Goal: Task Accomplishment & Management: Use online tool/utility

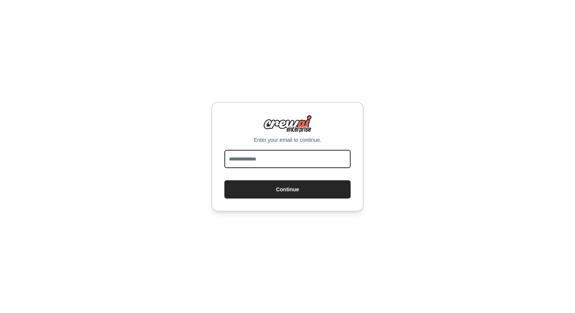
click at [260, 161] on input "email" at bounding box center [287, 159] width 126 height 18
type input "**********"
click at [224, 180] on button "Continue" at bounding box center [287, 189] width 126 height 18
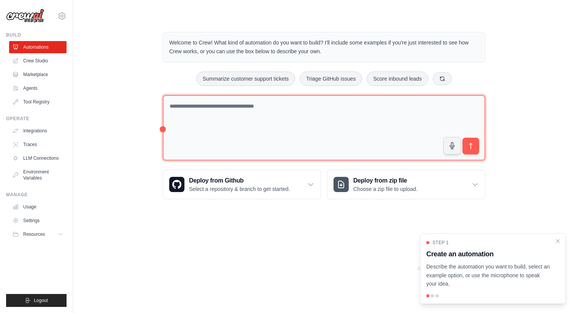
click at [255, 148] on textarea at bounding box center [324, 128] width 323 height 66
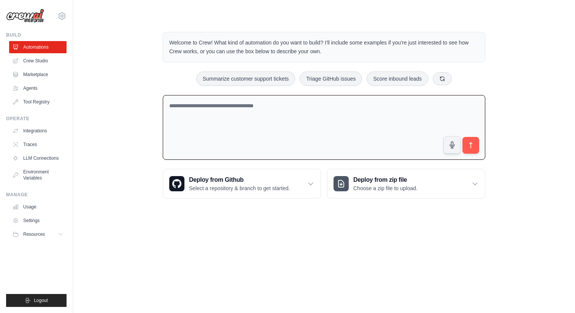
click at [142, 103] on div "Welcome to Crew! What kind of automation do you want to build? I'll include som…" at bounding box center [324, 115] width 478 height 191
click at [46, 57] on link "Crew Studio" at bounding box center [38, 61] width 57 height 12
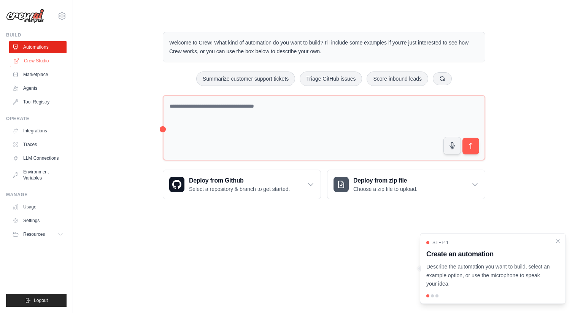
click at [42, 60] on link "Crew Studio" at bounding box center [38, 61] width 57 height 12
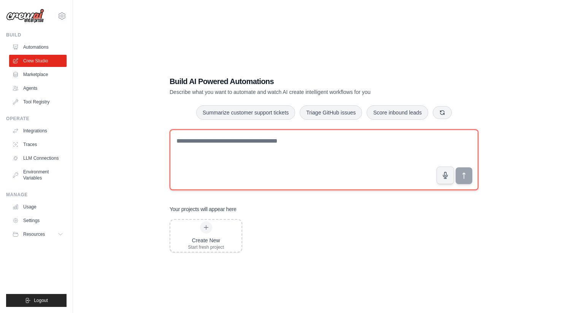
click at [210, 168] on textarea at bounding box center [324, 159] width 309 height 61
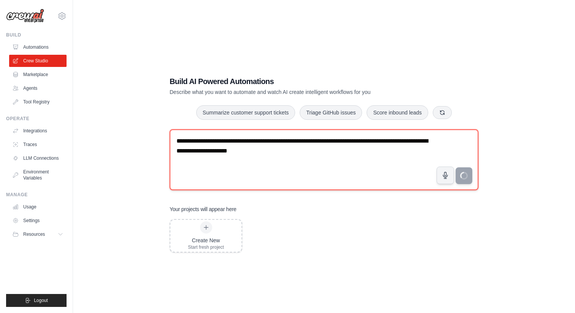
type textarea "**********"
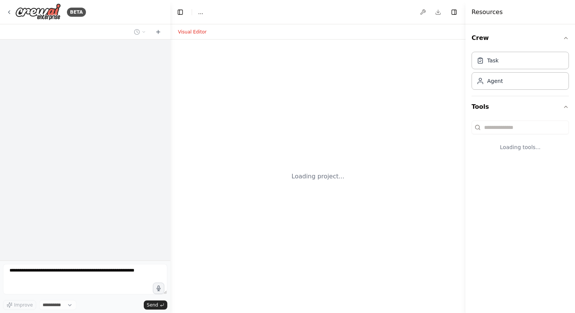
select select "****"
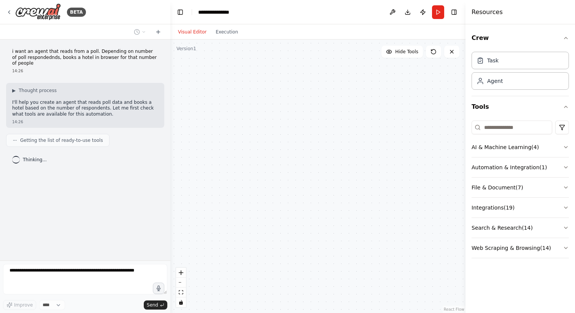
click at [81, 305] on div "Improve **** Send" at bounding box center [85, 305] width 164 height 10
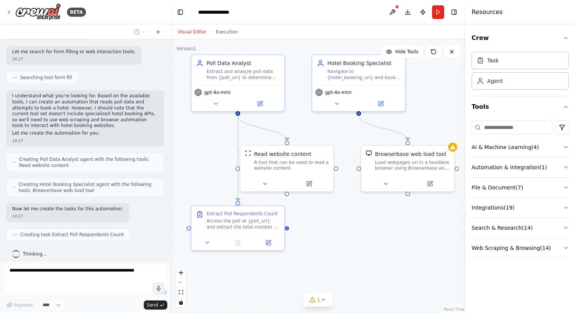
scroll to position [215, 0]
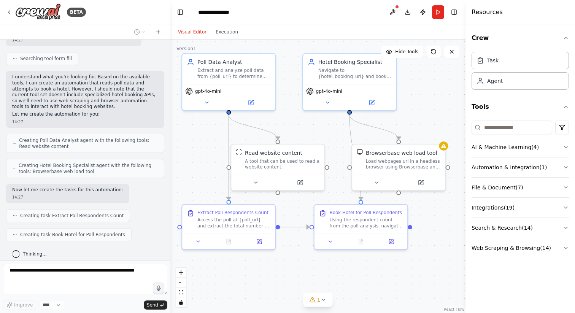
drag, startPoint x: 368, startPoint y: 158, endPoint x: 341, endPoint y: 133, distance: 37.4
click at [341, 133] on div ".deletable-edge-delete-btn { width: 20px; height: 20px; border: 0px solid #ffff…" at bounding box center [317, 177] width 295 height 274
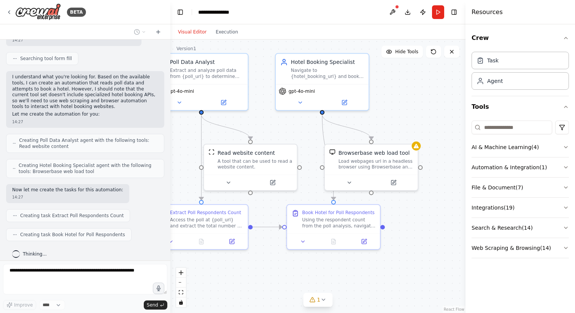
drag, startPoint x: 336, startPoint y: 120, endPoint x: 309, endPoint y: 120, distance: 27.4
click at [309, 120] on div ".deletable-edge-delete-btn { width: 20px; height: 20px; border: 0px solid #ffff…" at bounding box center [317, 177] width 295 height 274
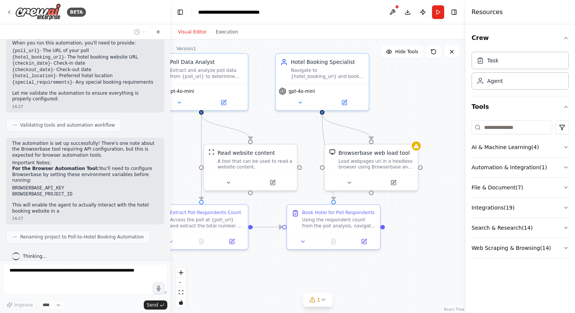
scroll to position [548, 0]
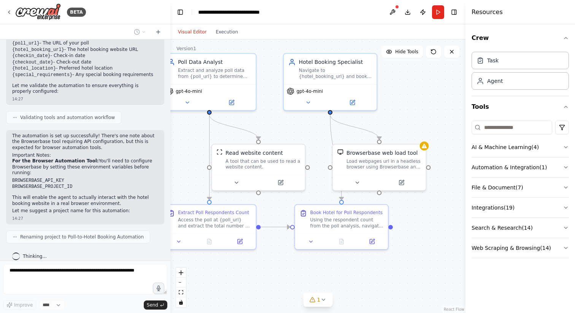
drag, startPoint x: 294, startPoint y: 120, endPoint x: 302, endPoint y: 120, distance: 8.0
click at [302, 120] on div ".deletable-edge-delete-btn { width: 20px; height: 20px; border: 0px solid #ffff…" at bounding box center [317, 177] width 295 height 274
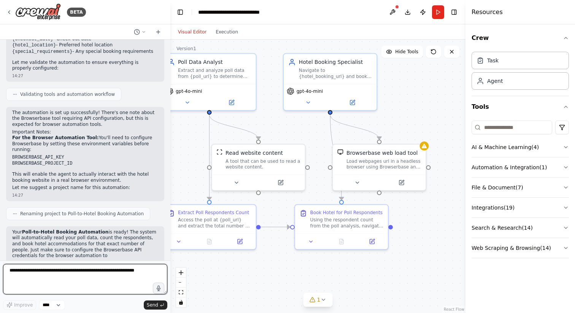
scroll to position [577, 0]
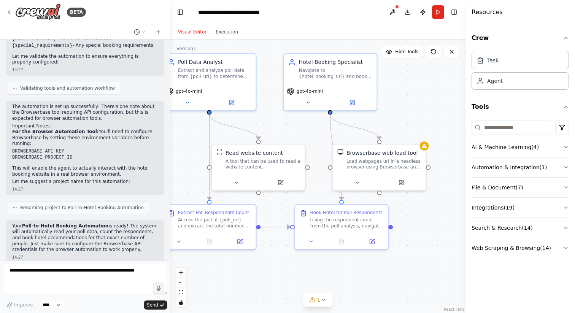
click at [126, 224] on p "Your Poll-to-Hotel Booking Automation is ready! The system will automatically r…" at bounding box center [85, 238] width 146 height 30
click at [128, 230] on p "Your Poll-to-Hotel Booking Automation is ready! The system will automatically r…" at bounding box center [85, 238] width 146 height 30
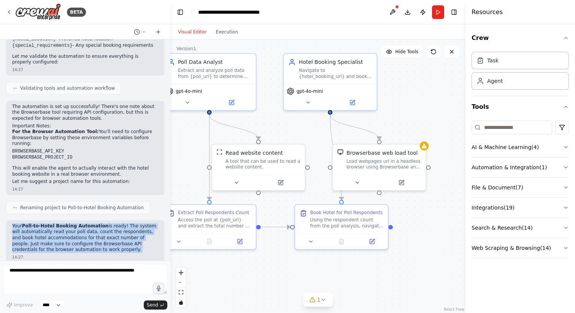
click at [128, 230] on p "Your Poll-to-Hotel Booking Automation is ready! The system will automatically r…" at bounding box center [85, 238] width 146 height 30
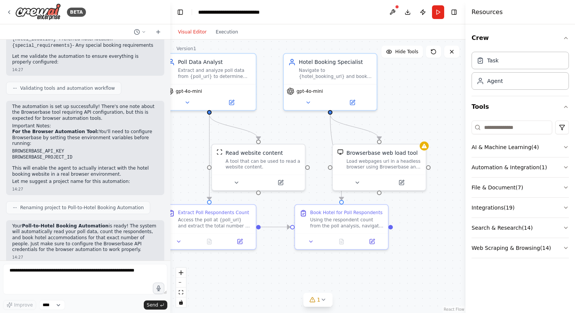
click at [126, 236] on p "Your Poll-to-Hotel Booking Automation is ready! The system will automatically r…" at bounding box center [85, 238] width 146 height 30
click at [84, 234] on p "Your Poll-to-Hotel Booking Automation is ready! The system will automatically r…" at bounding box center [85, 238] width 146 height 30
click at [85, 237] on p "Your Poll-to-Hotel Booking Automation is ready! The system will automatically r…" at bounding box center [85, 238] width 146 height 30
click at [377, 165] on div "Load webpages url in a headless browser using Browserbase and return the conten…" at bounding box center [384, 163] width 75 height 12
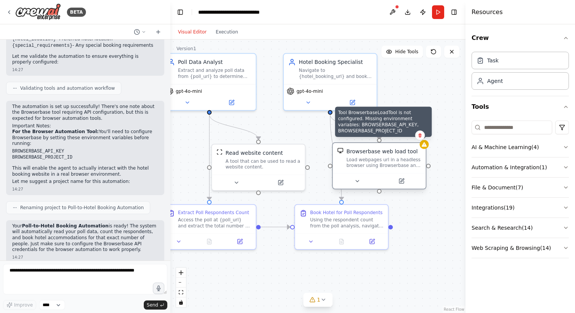
click at [424, 148] on div at bounding box center [424, 144] width 9 height 9
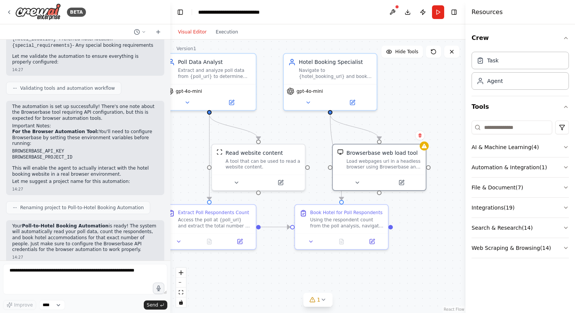
click at [85, 223] on strong "Poll-to-Hotel Booking Automation" at bounding box center [65, 225] width 87 height 5
click at [39, 148] on li "BROWSERBASE_API_KEY" at bounding box center [85, 151] width 146 height 6
click at [392, 123] on div ".deletable-edge-delete-btn { width: 20px; height: 20px; border: 0px solid #ffff…" at bounding box center [317, 177] width 295 height 274
click at [329, 75] on div "Navigate to {hotel_booking_url} and book accommodations for the specified numbe…" at bounding box center [335, 72] width 73 height 12
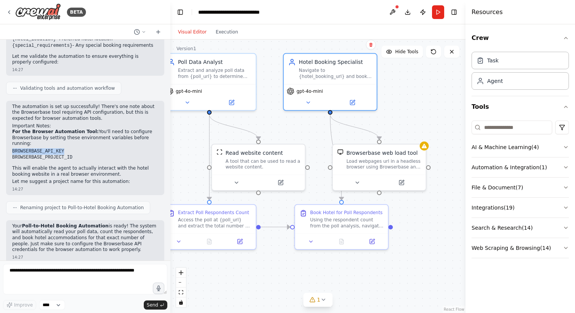
click at [272, 73] on div ".deletable-edge-delete-btn { width: 20px; height: 20px; border: 0px solid #ffff…" at bounding box center [317, 177] width 295 height 274
click at [314, 91] on span "gpt-4o-mini" at bounding box center [310, 90] width 26 height 6
click at [308, 99] on icon at bounding box center [308, 101] width 6 height 6
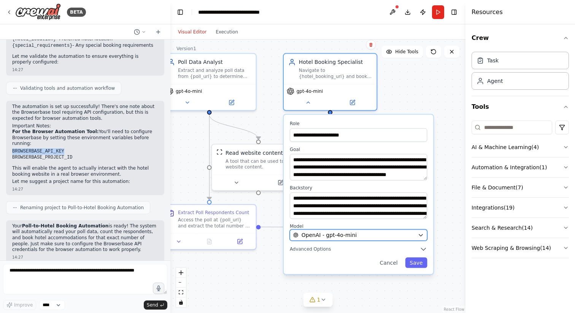
click at [330, 235] on span "OpenAI - gpt-4o-mini" at bounding box center [329, 235] width 55 height 8
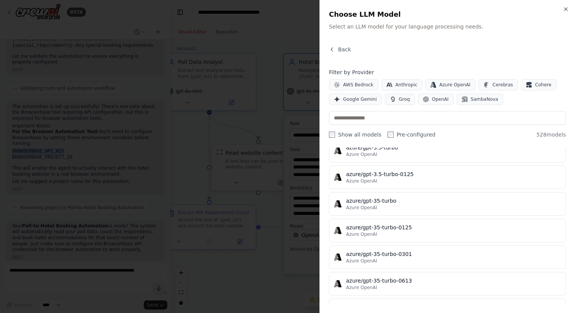
scroll to position [5652, 0]
click at [437, 97] on span "OpenAI" at bounding box center [440, 99] width 17 height 6
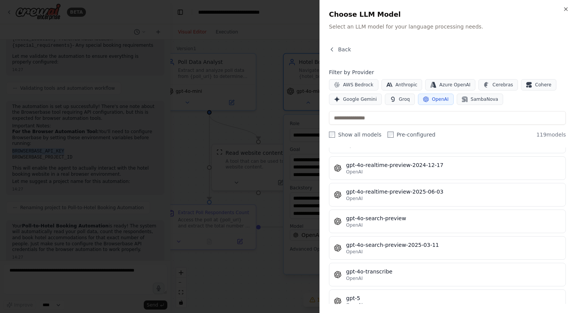
scroll to position [1663, 0]
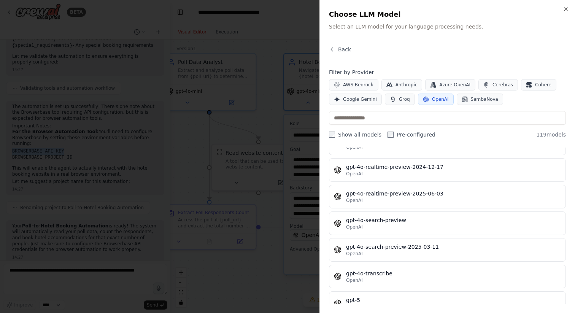
click at [287, 28] on div at bounding box center [287, 156] width 575 height 313
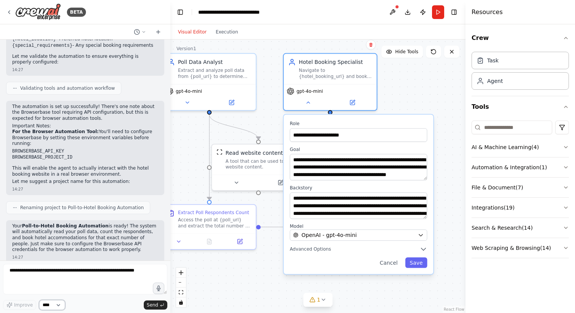
click at [54, 306] on select "****" at bounding box center [52, 305] width 26 height 10
click at [56, 303] on select "****" at bounding box center [52, 305] width 26 height 10
click at [188, 143] on div ".deletable-edge-delete-btn { width: 20px; height: 20px; border: 0px solid #ffff…" at bounding box center [317, 177] width 295 height 274
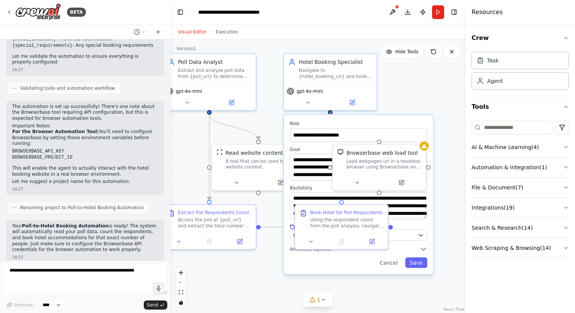
click at [267, 281] on div ".deletable-edge-delete-btn { width: 20px; height: 20px; border: 0px solid #ffff…" at bounding box center [317, 177] width 295 height 274
click at [408, 121] on label "Role" at bounding box center [358, 124] width 137 height 6
click at [448, 240] on div ".deletable-edge-delete-btn { width: 20px; height: 20px; border: 0px solid #ffff…" at bounding box center [317, 177] width 295 height 274
click at [393, 260] on button "Cancel" at bounding box center [389, 263] width 27 height 11
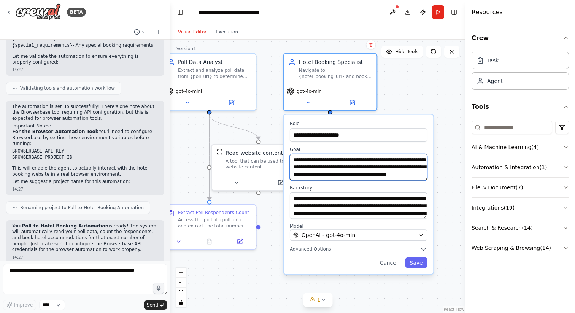
click at [336, 161] on textarea "**********" at bounding box center [358, 167] width 137 height 27
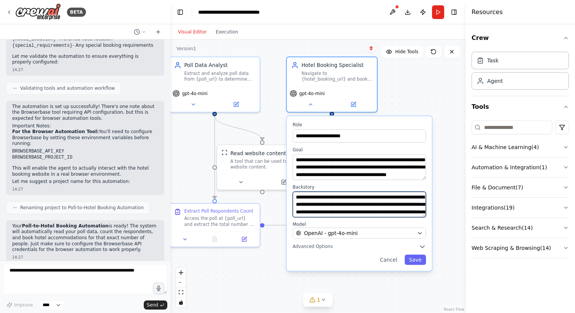
click at [376, 197] on textarea "**********" at bounding box center [360, 204] width 134 height 25
drag, startPoint x: 376, startPoint y: 199, endPoint x: 379, endPoint y: 194, distance: 5.3
click at [379, 194] on textarea "**********" at bounding box center [360, 204] width 134 height 25
click at [376, 207] on textarea "**********" at bounding box center [360, 204] width 134 height 25
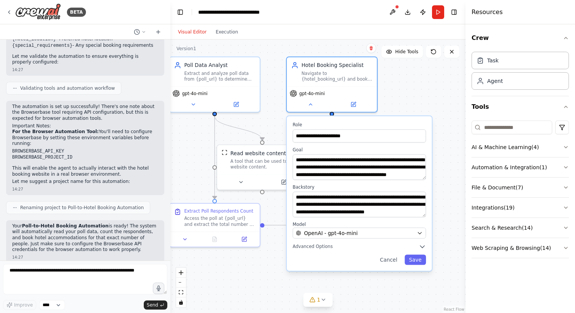
click at [411, 85] on div ".deletable-edge-delete-btn { width: 20px; height: 20px; border: 0px solid #ffff…" at bounding box center [317, 177] width 295 height 274
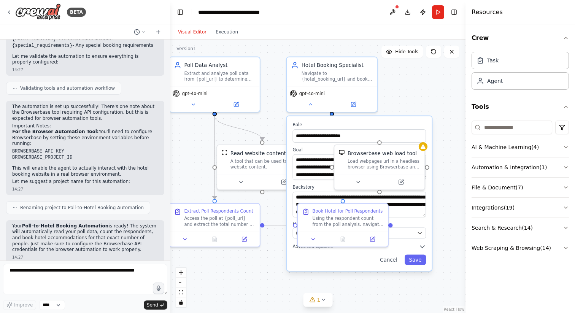
click at [408, 92] on div ".deletable-edge-delete-btn { width: 20px; height: 20px; border: 0px solid #ffff…" at bounding box center [317, 177] width 295 height 274
click at [391, 259] on button "Cancel" at bounding box center [389, 260] width 26 height 10
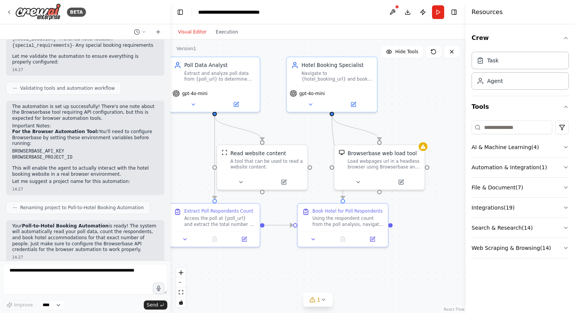
click at [374, 283] on div ".deletable-edge-delete-btn { width: 20px; height: 20px; border: 0px solid #ffff…" at bounding box center [317, 177] width 295 height 274
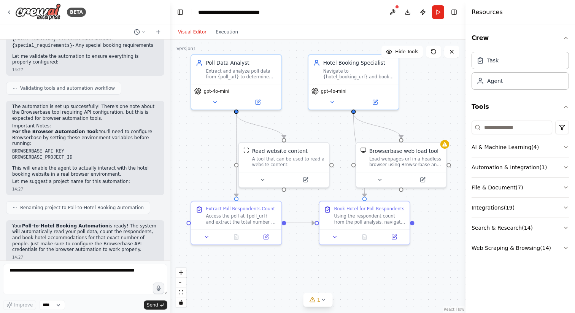
drag, startPoint x: 374, startPoint y: 272, endPoint x: 396, endPoint y: 269, distance: 21.8
click at [396, 269] on div ".deletable-edge-delete-btn { width: 20px; height: 20px; border: 0px solid #ffff…" at bounding box center [317, 177] width 295 height 274
click at [293, 161] on div "A tool that can be used to read a website content." at bounding box center [288, 160] width 73 height 12
click at [263, 177] on icon at bounding box center [263, 178] width 6 height 6
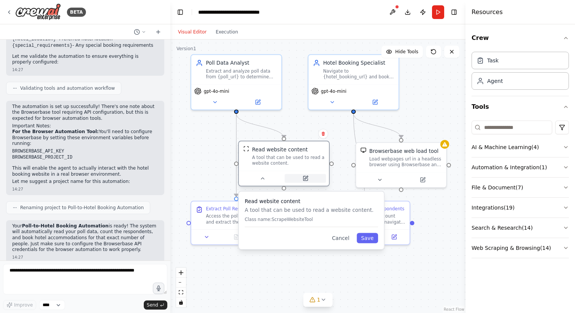
click at [301, 180] on button at bounding box center [305, 178] width 41 height 9
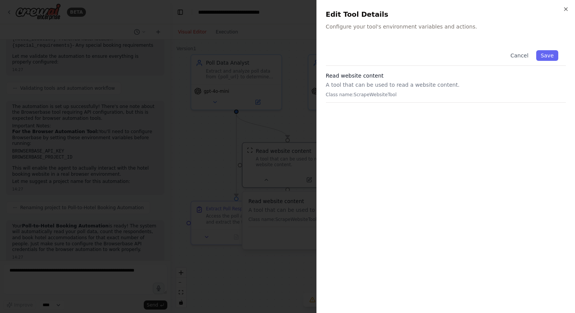
click at [284, 165] on div at bounding box center [287, 156] width 575 height 313
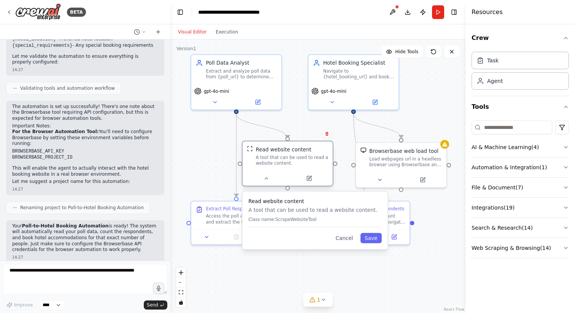
click at [286, 157] on div "A tool that can be used to read a website content." at bounding box center [292, 160] width 73 height 12
click at [346, 239] on button "Cancel" at bounding box center [344, 238] width 26 height 10
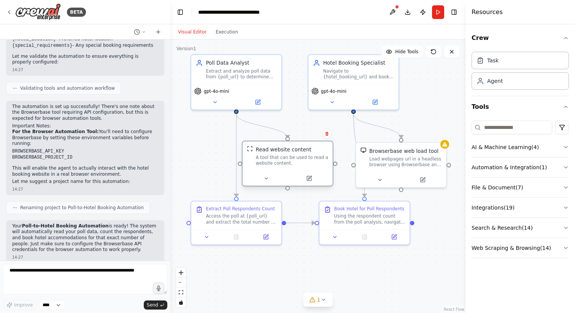
click at [297, 160] on div "A tool that can be used to read a website content." at bounding box center [292, 160] width 73 height 12
click at [296, 123] on div ".deletable-edge-delete-btn { width: 20px; height: 20px; border: 0px solid #ffff…" at bounding box center [317, 177] width 295 height 274
click at [335, 81] on div "Hotel Booking Specialist Navigate to {hotel_booking_url} and book accommodation…" at bounding box center [354, 68] width 90 height 29
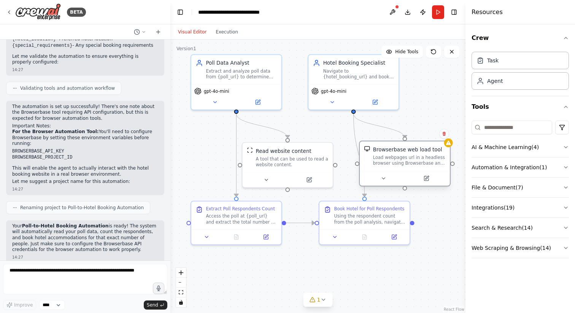
click at [372, 146] on div "Browserbase web load tool Load webpages url in a headless browser using Browser…" at bounding box center [404, 156] width 81 height 21
click at [288, 148] on div "Read website content" at bounding box center [284, 149] width 56 height 7
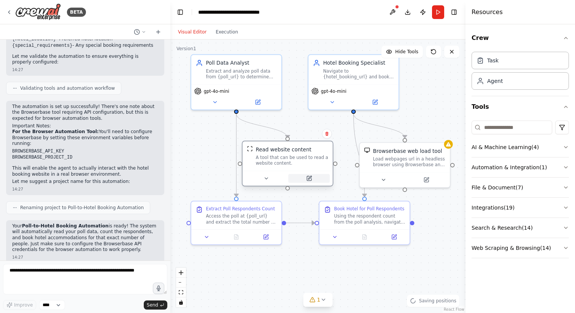
click at [309, 177] on icon at bounding box center [309, 178] width 5 height 5
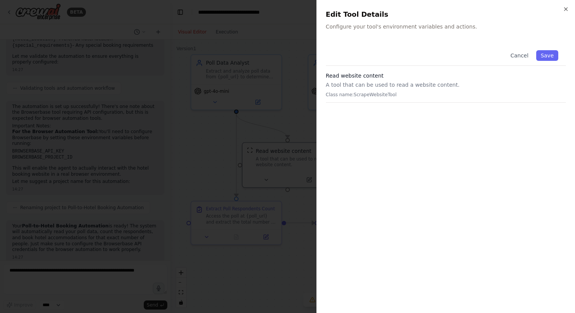
click at [283, 114] on div at bounding box center [287, 156] width 575 height 313
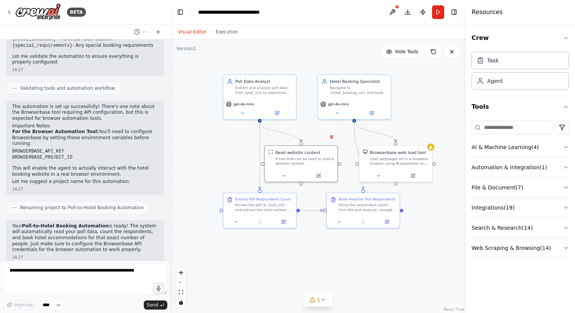
drag, startPoint x: 202, startPoint y: 151, endPoint x: 231, endPoint y: 158, distance: 28.9
click at [231, 158] on div ".deletable-edge-delete-btn { width: 20px; height: 20px; border: 0px solid #ffff…" at bounding box center [317, 177] width 295 height 274
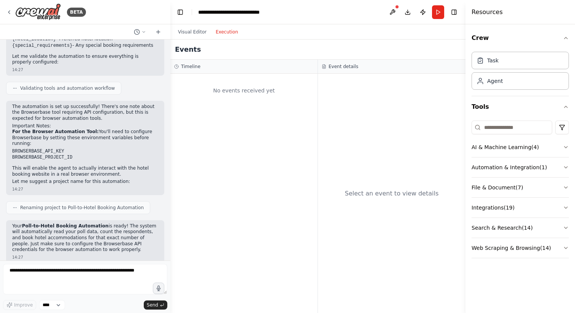
click at [226, 32] on button "Execution" at bounding box center [227, 31] width 32 height 9
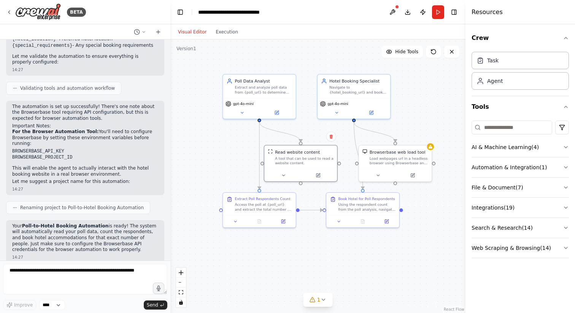
click at [189, 29] on button "Visual Editor" at bounding box center [192, 31] width 38 height 9
click at [440, 13] on button "Run" at bounding box center [438, 12] width 12 height 14
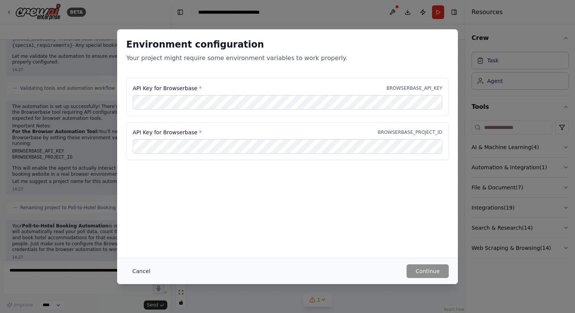
click at [136, 270] on button "Cancel" at bounding box center [141, 271] width 30 height 14
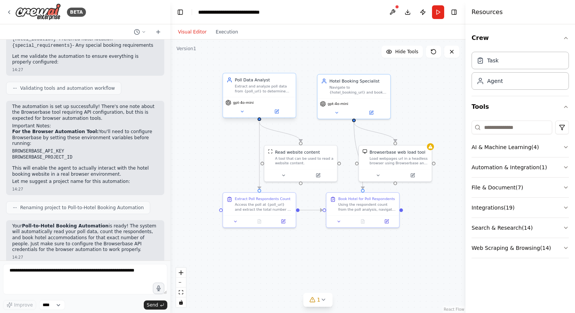
click at [259, 91] on div "Extract and analyze poll data from {poll_url} to determine the number of respon…" at bounding box center [263, 89] width 57 height 10
click at [282, 117] on div "gpt-4o-mini" at bounding box center [259, 107] width 73 height 21
click at [277, 111] on icon at bounding box center [277, 111] width 3 height 3
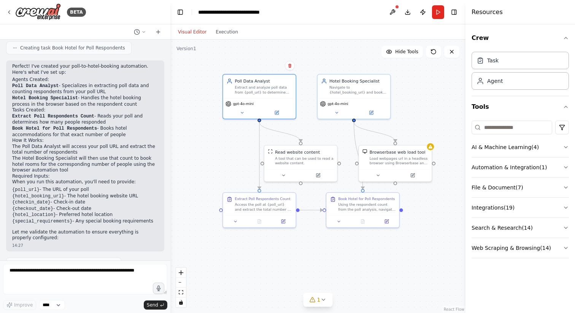
scroll to position [401, 0]
click at [107, 180] on p "When you run this automation, you'll need to provide:" at bounding box center [85, 183] width 146 height 6
drag, startPoint x: 107, startPoint y: 177, endPoint x: 107, endPoint y: 181, distance: 4.2
click at [107, 180] on div "Perfect! I've created your poll-to-hotel-booking automation. Here's what I've s…" at bounding box center [85, 153] width 146 height 178
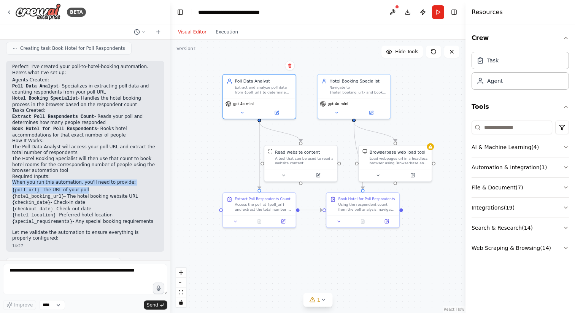
click at [107, 187] on li "{poll_url} - The URL of your poll" at bounding box center [85, 190] width 146 height 6
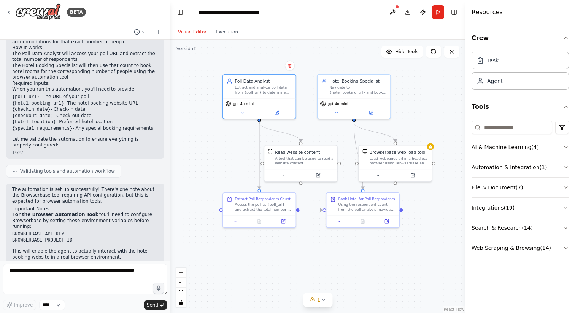
scroll to position [577, 0]
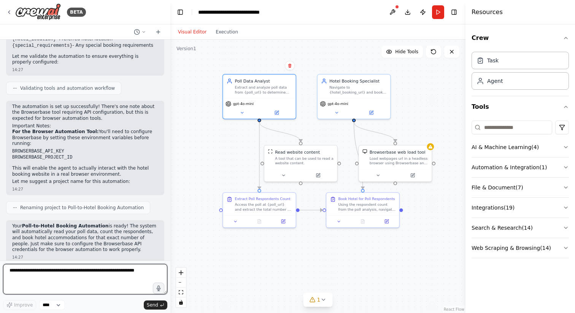
click at [73, 272] on textarea at bounding box center [85, 279] width 164 height 30
type textarea "**********"
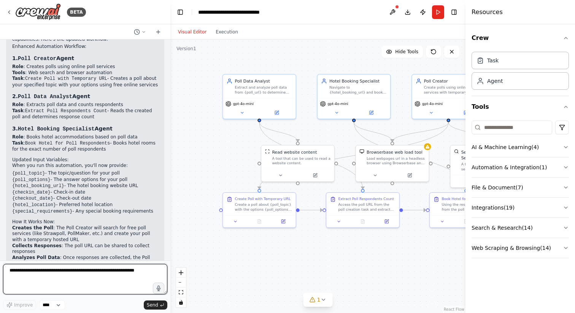
scroll to position [1191, 0]
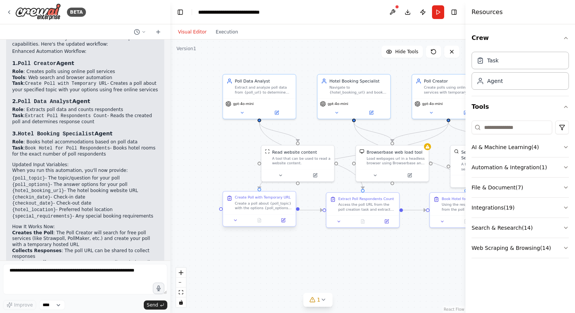
click at [260, 203] on div "Create a poll about {poll_topic} with the options {poll_options} using a free o…" at bounding box center [263, 206] width 57 height 10
click at [282, 220] on icon at bounding box center [283, 220] width 3 height 3
click at [438, 7] on button "Run" at bounding box center [438, 12] width 12 height 14
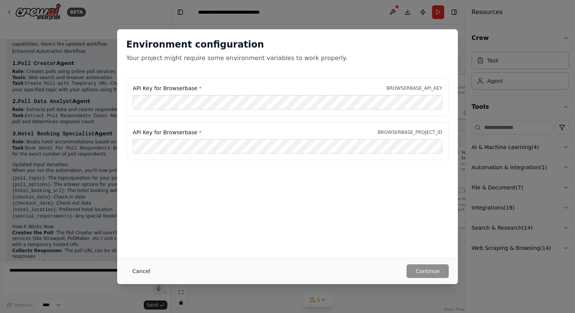
click at [134, 272] on button "Cancel" at bounding box center [141, 271] width 30 height 14
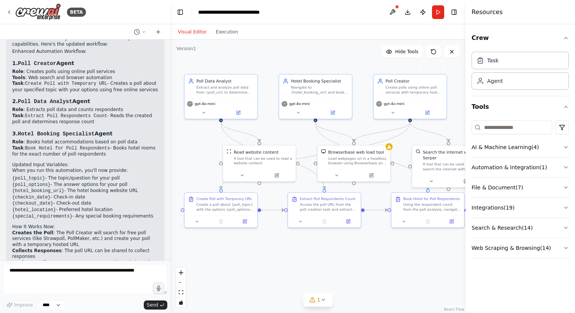
drag, startPoint x: 308, startPoint y: 251, endPoint x: 269, endPoint y: 251, distance: 38.8
click at [269, 251] on div ".deletable-edge-delete-btn { width: 20px; height: 20px; border: 0px solid #ffff…" at bounding box center [317, 177] width 295 height 274
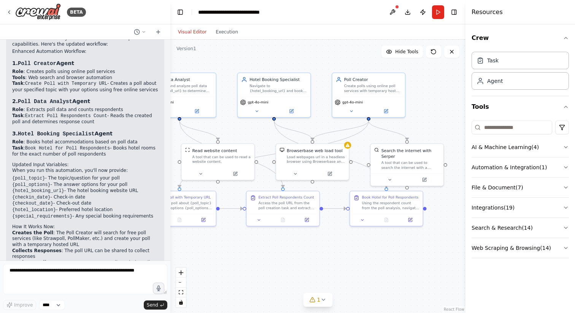
drag, startPoint x: 326, startPoint y: 256, endPoint x: 285, endPoint y: 255, distance: 41.5
click at [285, 255] on div ".deletable-edge-delete-btn { width: 20px; height: 20px; border: 0px solid #ffff…" at bounding box center [317, 177] width 295 height 274
click at [508, 148] on button "AI & Machine Learning ( 4 )" at bounding box center [520, 147] width 97 height 20
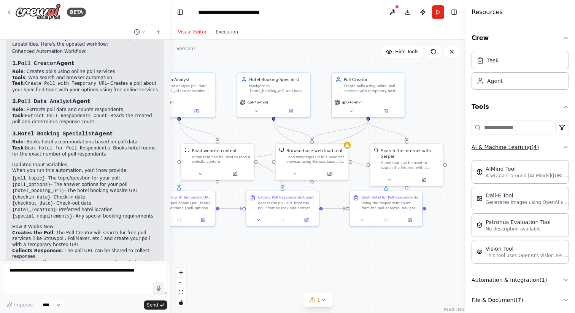
click at [508, 148] on button "AI & Machine Learning ( 4 )" at bounding box center [520, 147] width 97 height 20
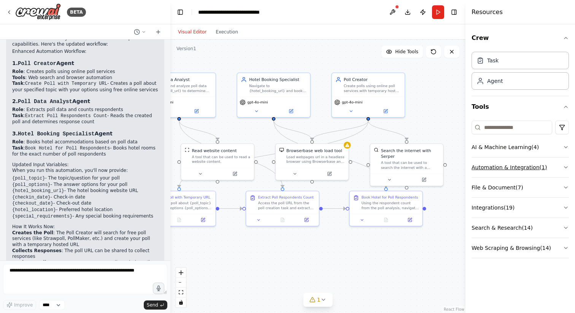
click at [505, 167] on button "Automation & Integration ( 1 )" at bounding box center [520, 168] width 97 height 20
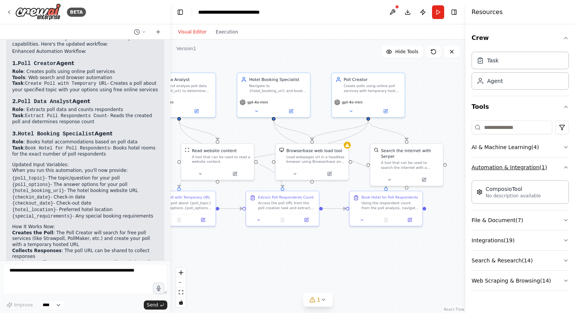
click at [505, 166] on button "Automation & Integration ( 1 )" at bounding box center [520, 168] width 97 height 20
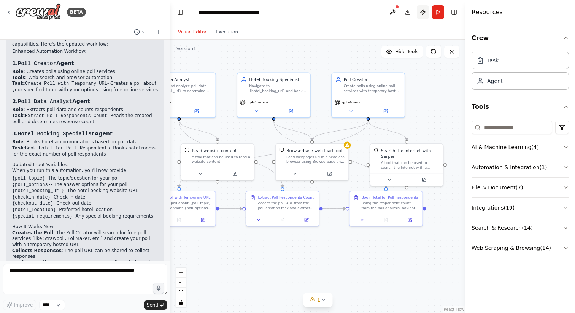
scroll to position [1231, 0]
